Goal: Find specific page/section: Find specific page/section

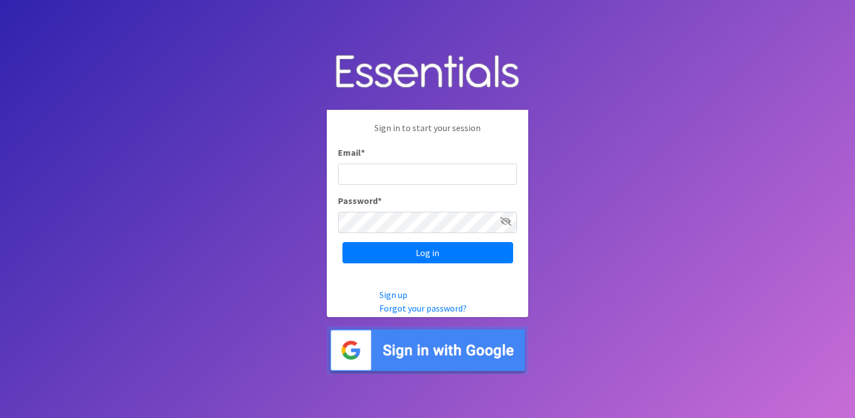
click at [377, 171] on input "Email *" at bounding box center [427, 173] width 179 height 21
type input "[EMAIL_ADDRESS][DOMAIN_NAME]"
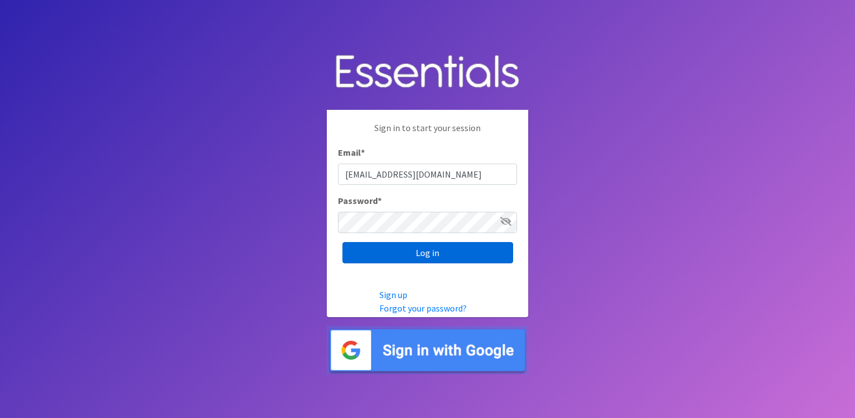
click at [437, 250] on input "Log in" at bounding box center [428, 252] width 171 height 21
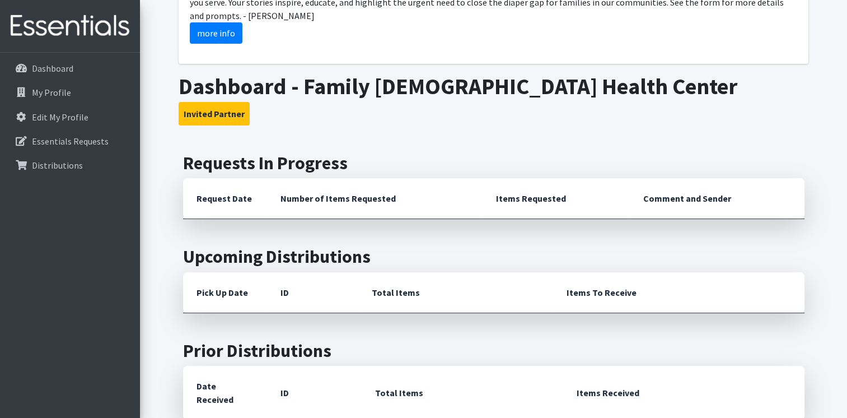
scroll to position [168, 0]
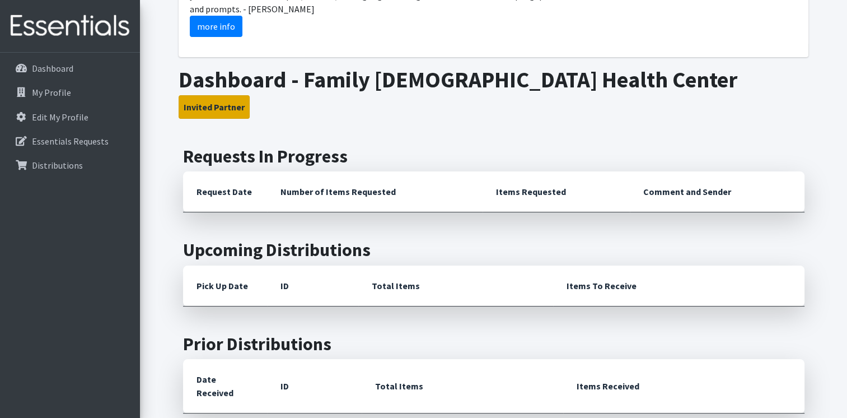
click at [226, 105] on button "Invited Partner" at bounding box center [214, 107] width 71 height 24
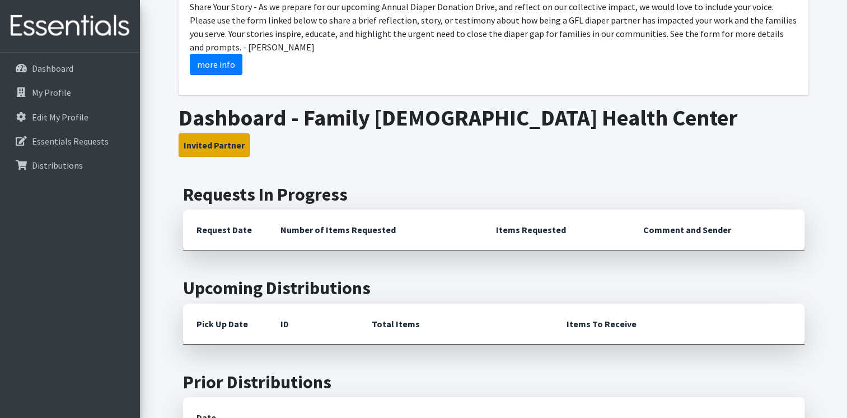
scroll to position [83, 0]
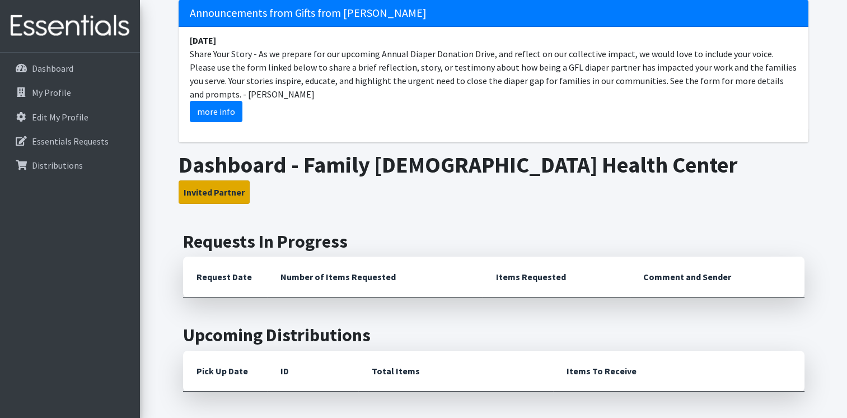
click at [206, 189] on button "Invited Partner" at bounding box center [214, 192] width 71 height 24
click at [83, 137] on p "Essentials Requests" at bounding box center [70, 140] width 77 height 11
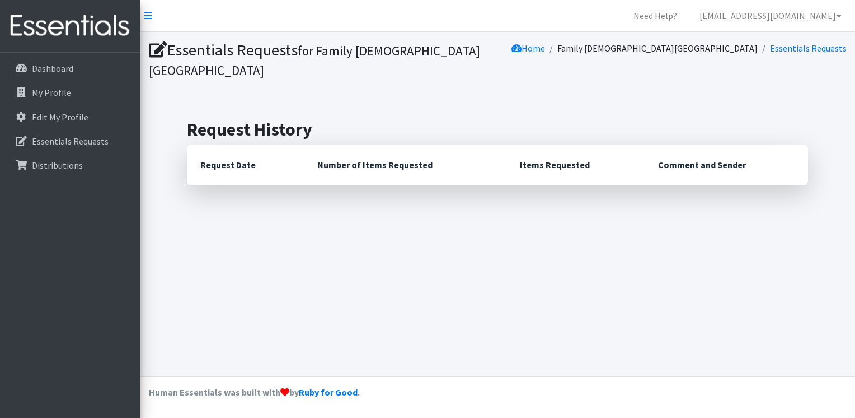
click at [161, 52] on icon at bounding box center [158, 50] width 18 height 16
click at [150, 17] on icon at bounding box center [148, 15] width 8 height 9
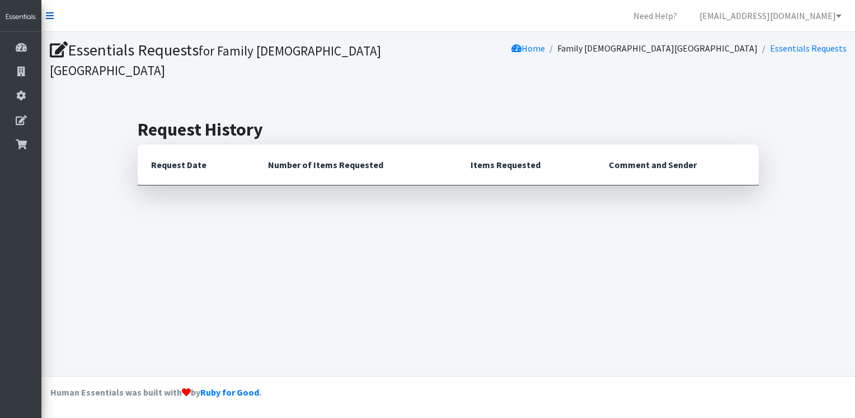
click at [50, 16] on icon at bounding box center [50, 15] width 8 height 9
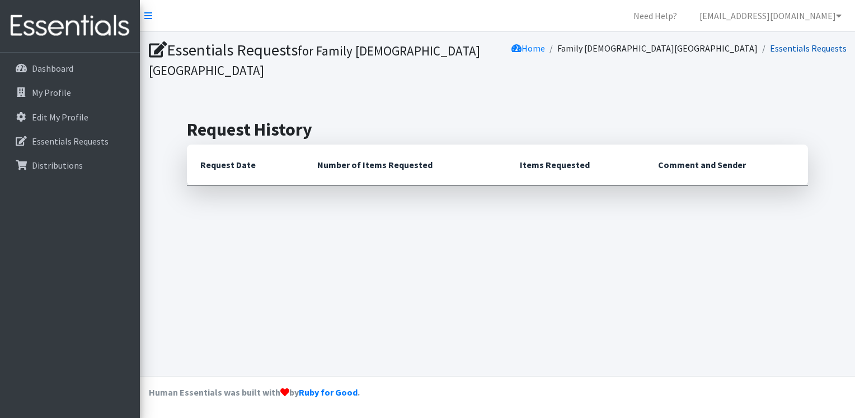
click at [802, 49] on link "Essentials Requests" at bounding box center [808, 48] width 77 height 11
click at [552, 144] on th "Items Requested" at bounding box center [576, 164] width 138 height 41
drag, startPoint x: 198, startPoint y: 146, endPoint x: 366, endPoint y: 160, distance: 168.5
click at [199, 146] on th "Request Date" at bounding box center [245, 164] width 117 height 41
click at [383, 158] on th "Number of Items Requested" at bounding box center [405, 164] width 203 height 41
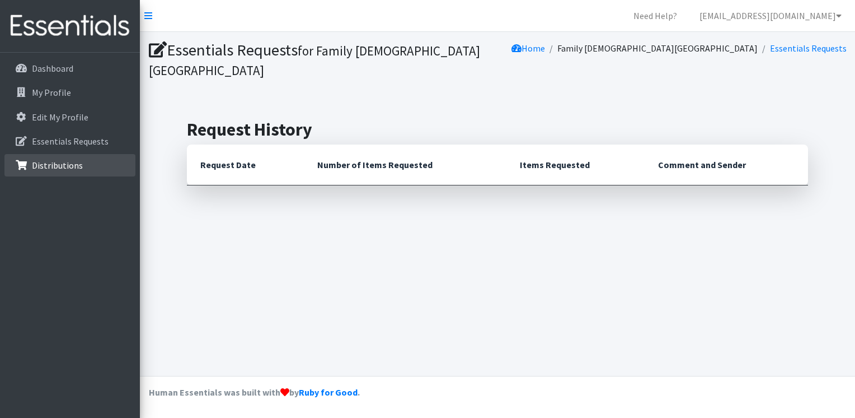
click at [59, 162] on p "Distributions" at bounding box center [57, 165] width 51 height 11
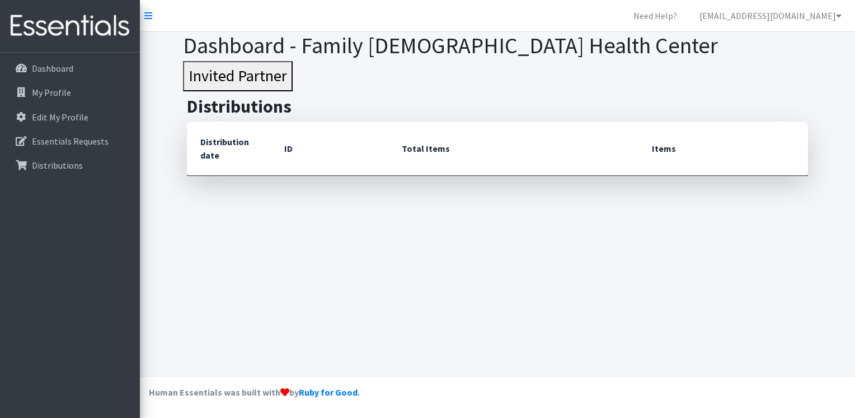
click at [236, 73] on button "Invited Partner" at bounding box center [238, 76] width 110 height 30
